Goal: Check status

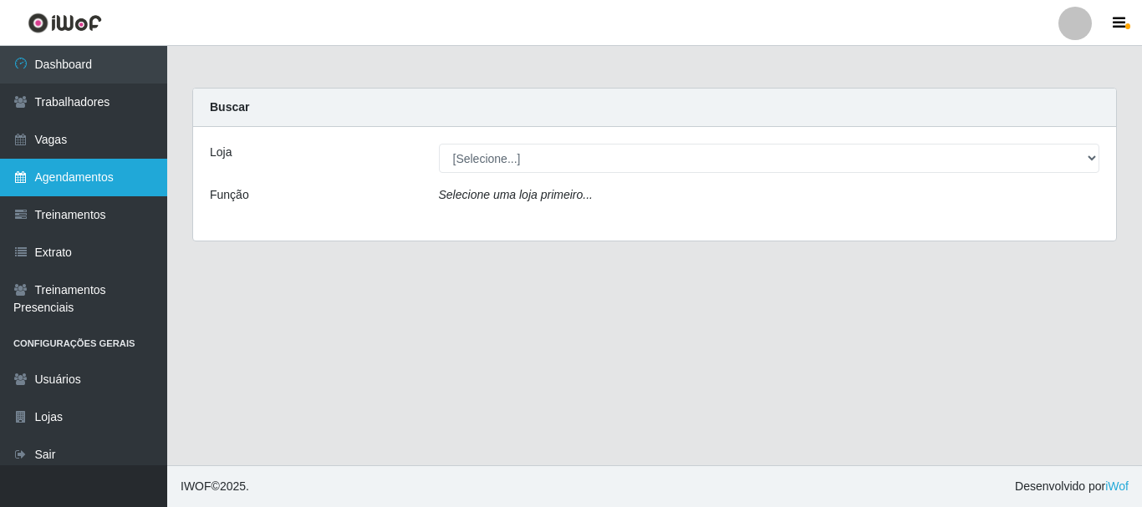
click at [105, 181] on link "Agendamentos" at bounding box center [83, 178] width 167 height 38
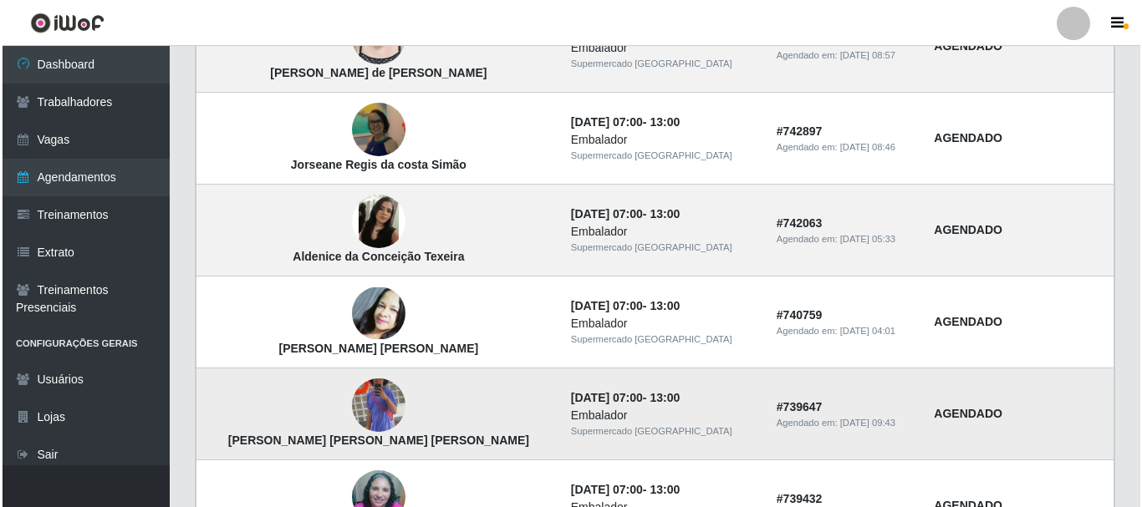
scroll to position [334, 0]
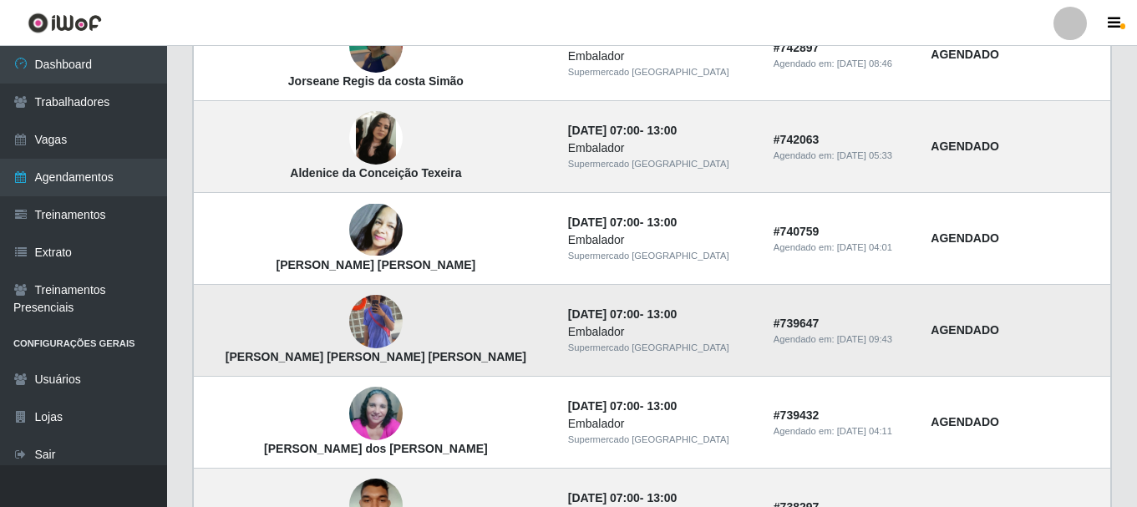
click at [349, 312] on img at bounding box center [375, 322] width 53 height 95
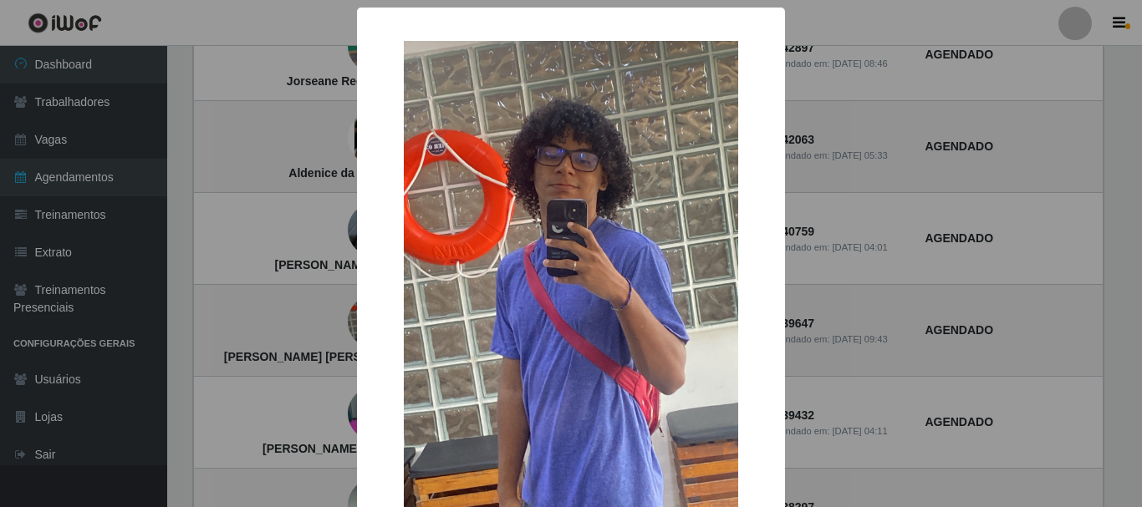
click at [595, 297] on img at bounding box center [571, 338] width 334 height 594
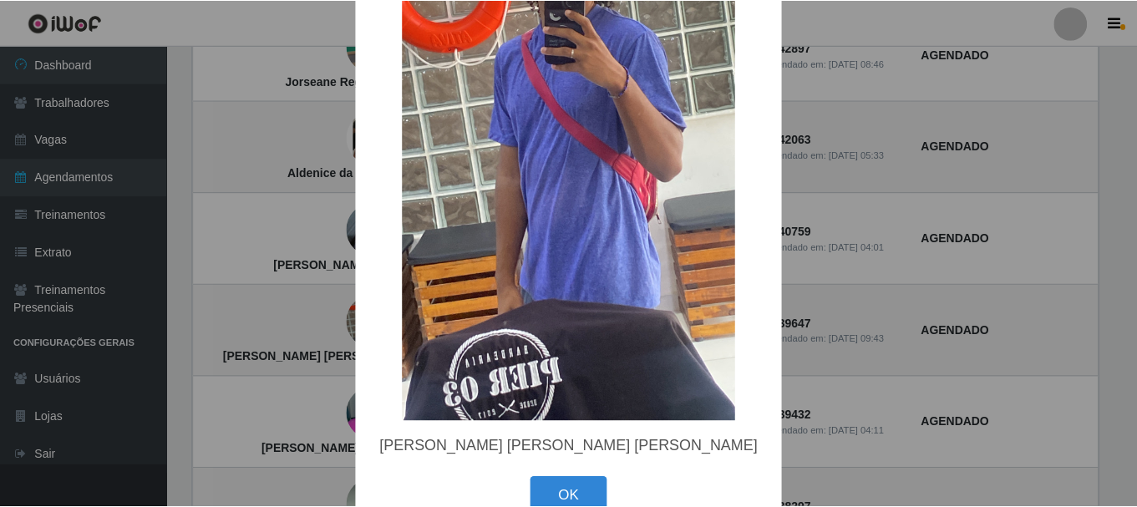
scroll to position [253, 0]
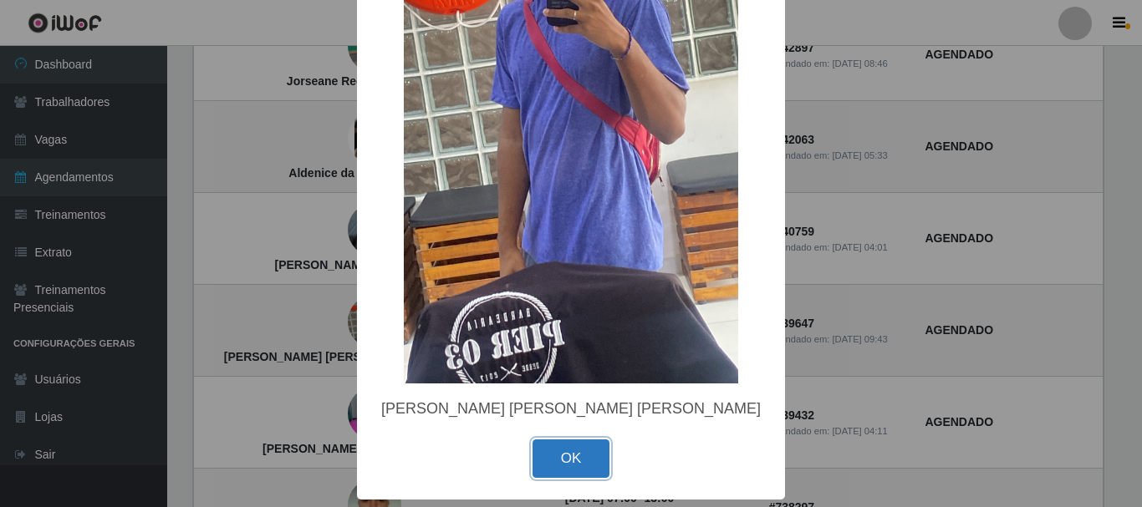
click at [559, 454] on button "OK" at bounding box center [571, 459] width 78 height 39
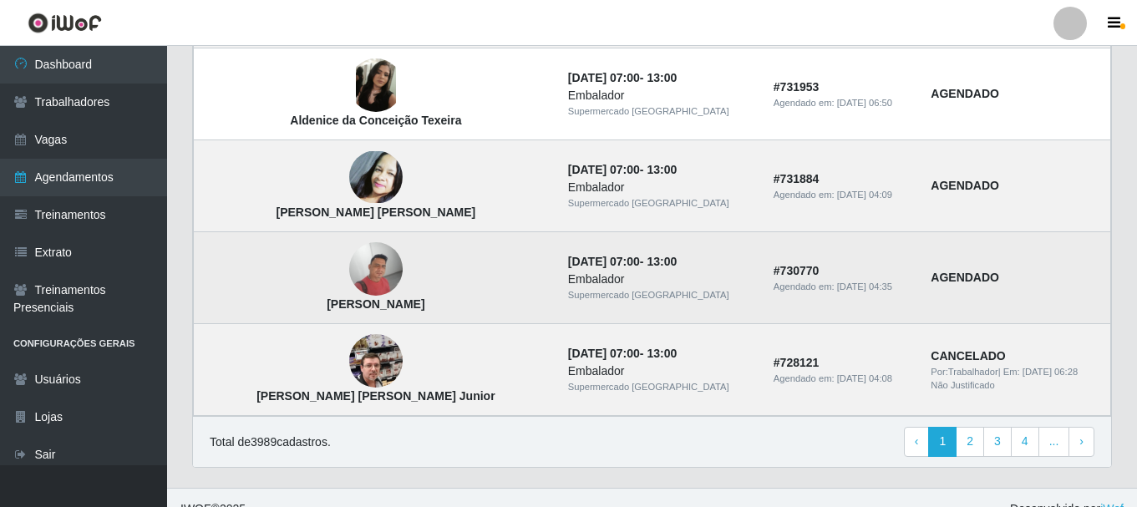
scroll to position [1238, 0]
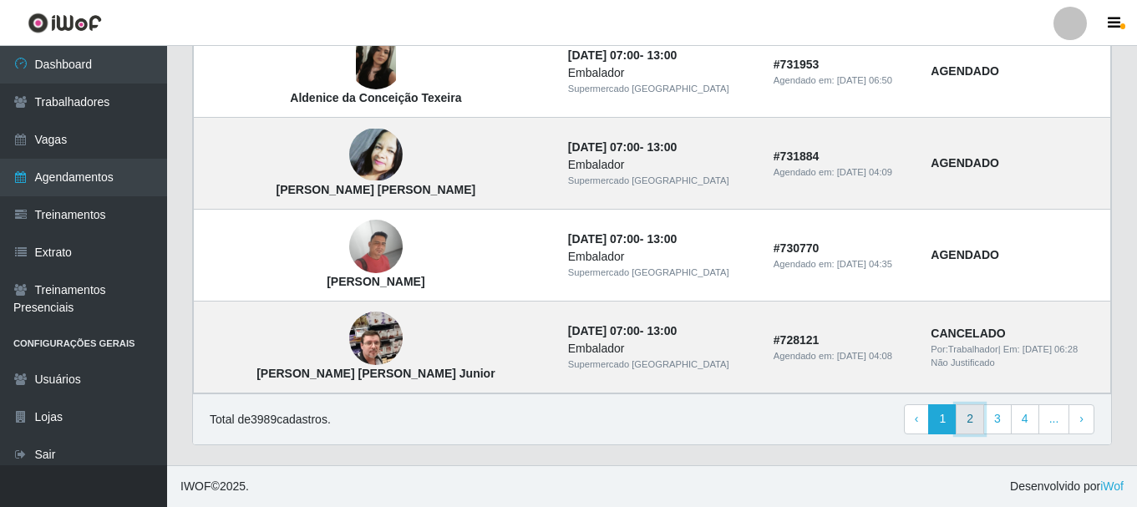
click at [979, 429] on link "2" at bounding box center [970, 419] width 28 height 30
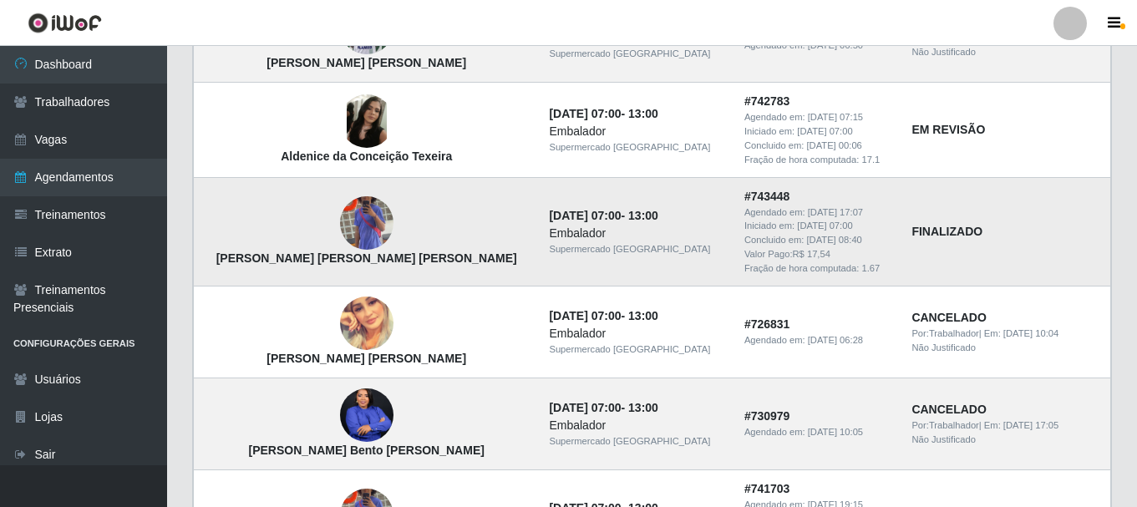
scroll to position [251, 0]
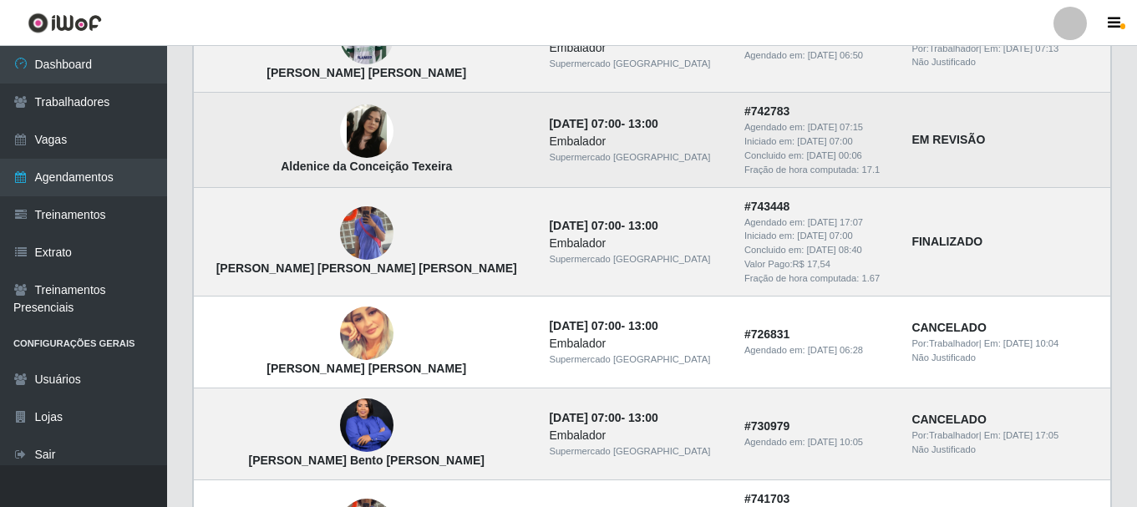
click at [912, 146] on strong "EM REVISÃO" at bounding box center [949, 139] width 74 height 13
drag, startPoint x: 922, startPoint y: 138, endPoint x: 878, endPoint y: 142, distance: 43.7
click at [912, 140] on strong "EM REVISÃO" at bounding box center [949, 139] width 74 height 13
click at [572, 114] on td "[DATE] 07:00 - 13:00 Embalador Supermercado [GEOGRAPHIC_DATA]" at bounding box center [636, 140] width 195 height 94
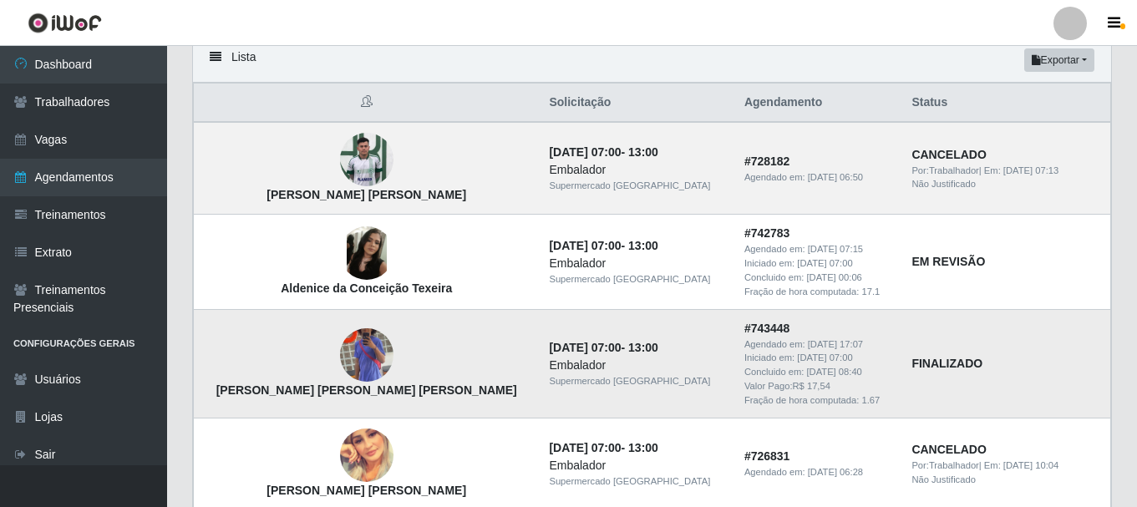
scroll to position [167, 0]
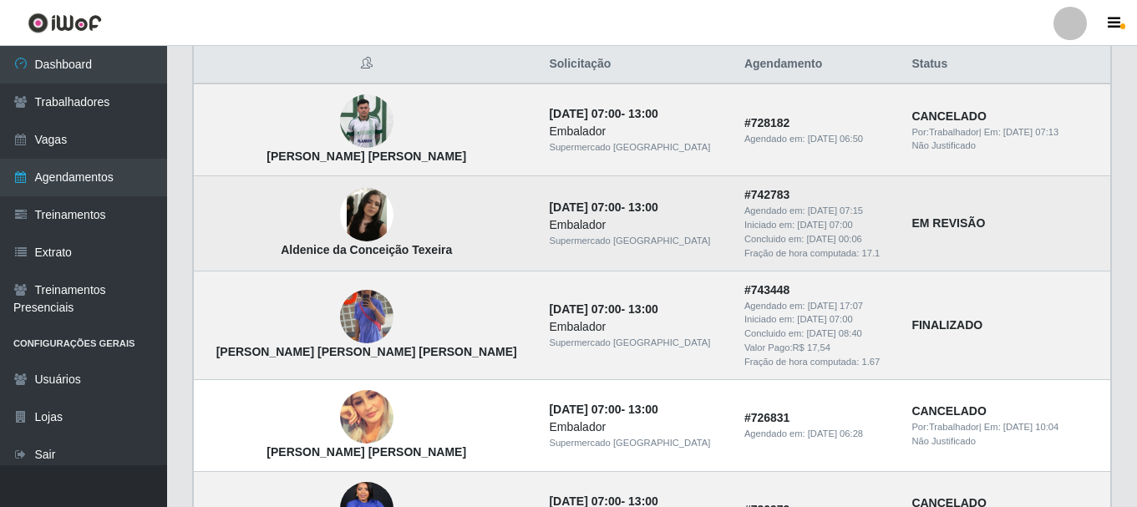
click at [235, 209] on td "Aldenice da Conceição Texeira" at bounding box center [367, 223] width 346 height 94
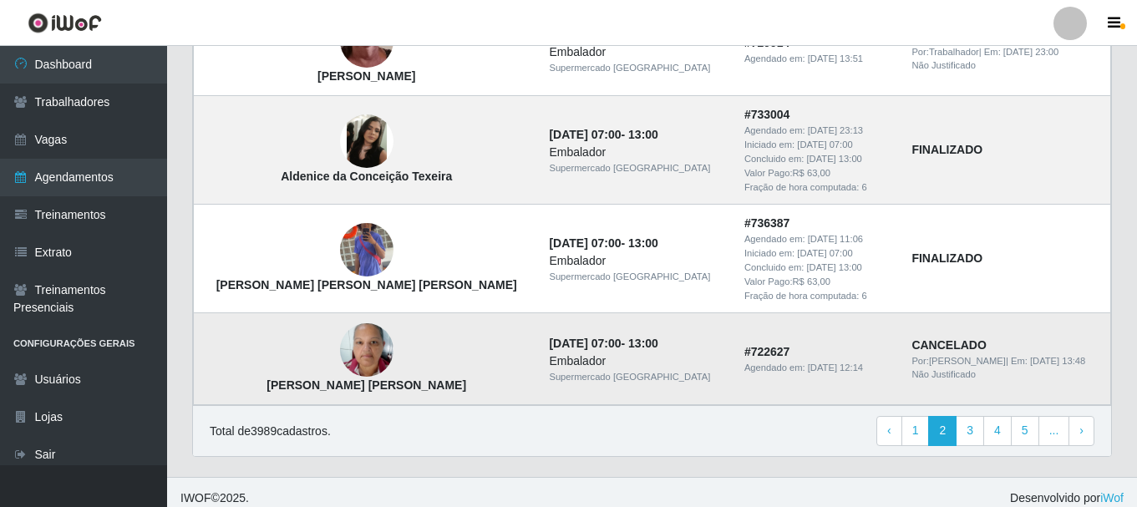
scroll to position [1374, 0]
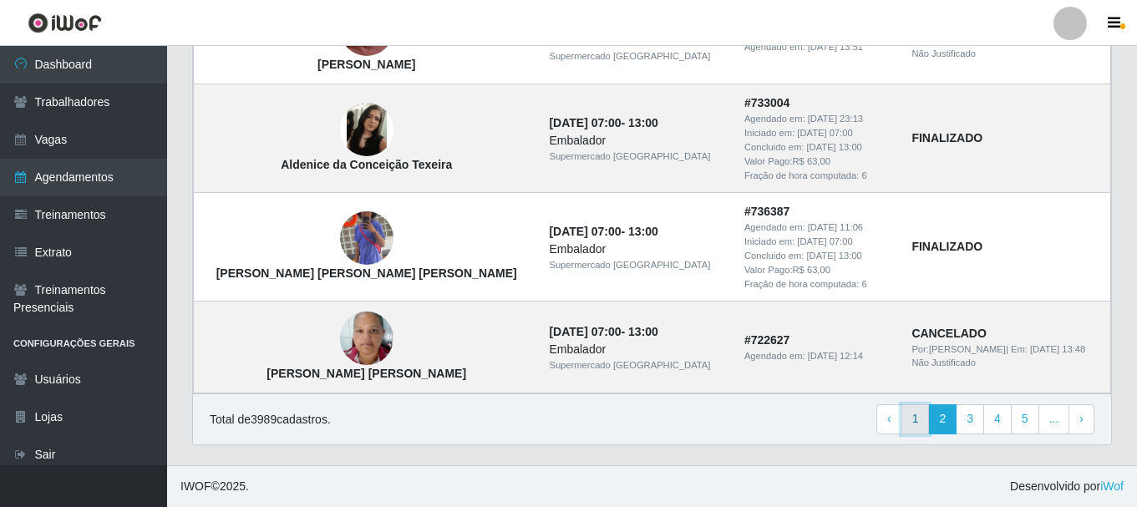
click at [916, 417] on link "1" at bounding box center [916, 419] width 28 height 30
